Goal: Navigation & Orientation: Find specific page/section

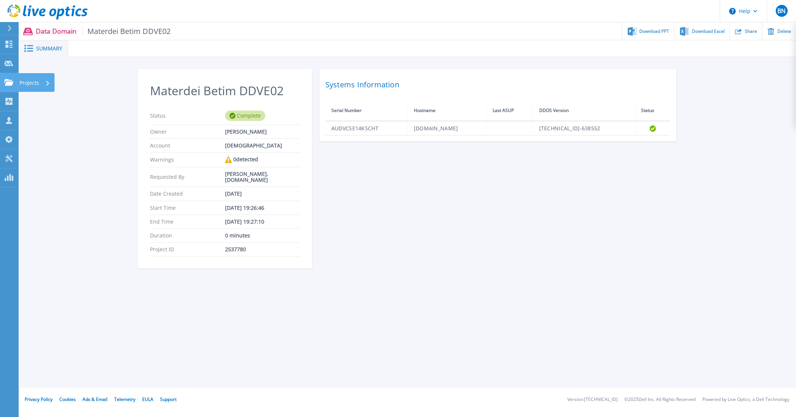
click at [7, 82] on icon at bounding box center [8, 82] width 9 height 6
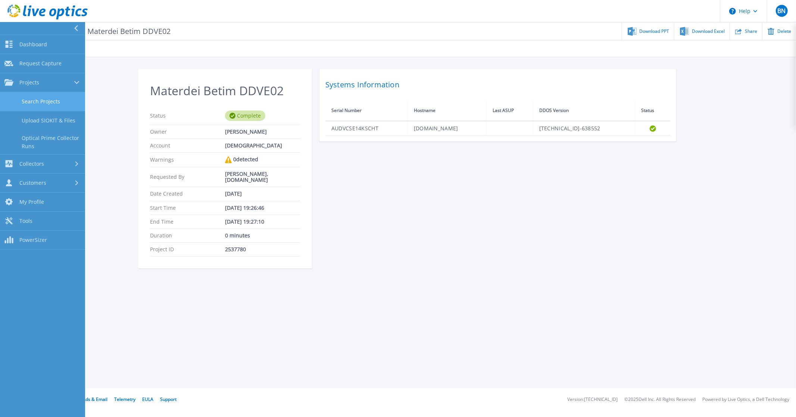
click at [27, 97] on link "Search Projects" at bounding box center [42, 101] width 85 height 19
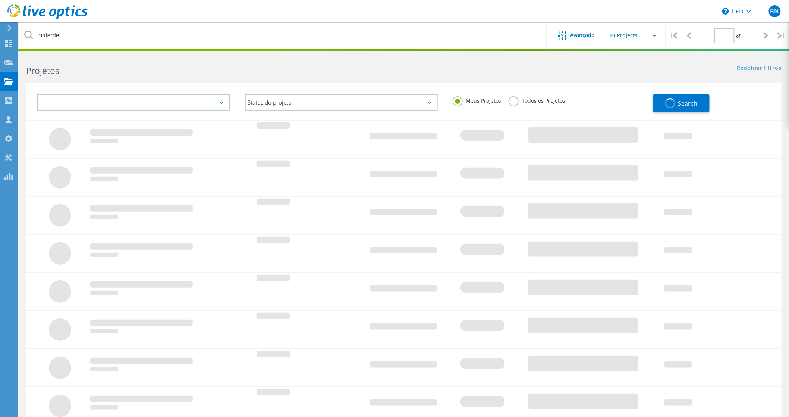
type input "2"
